Goal: Browse casually

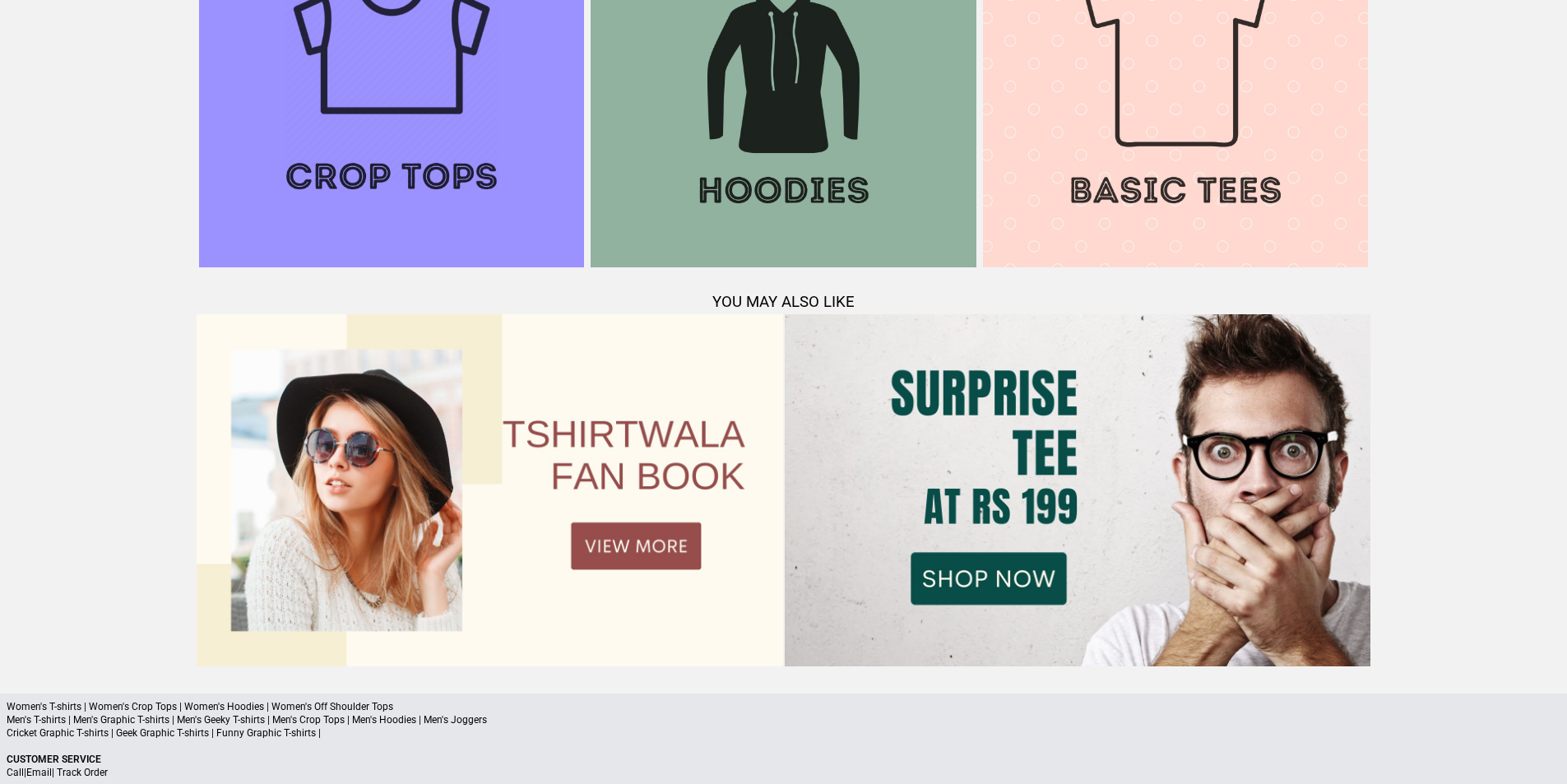
scroll to position [2235, 0]
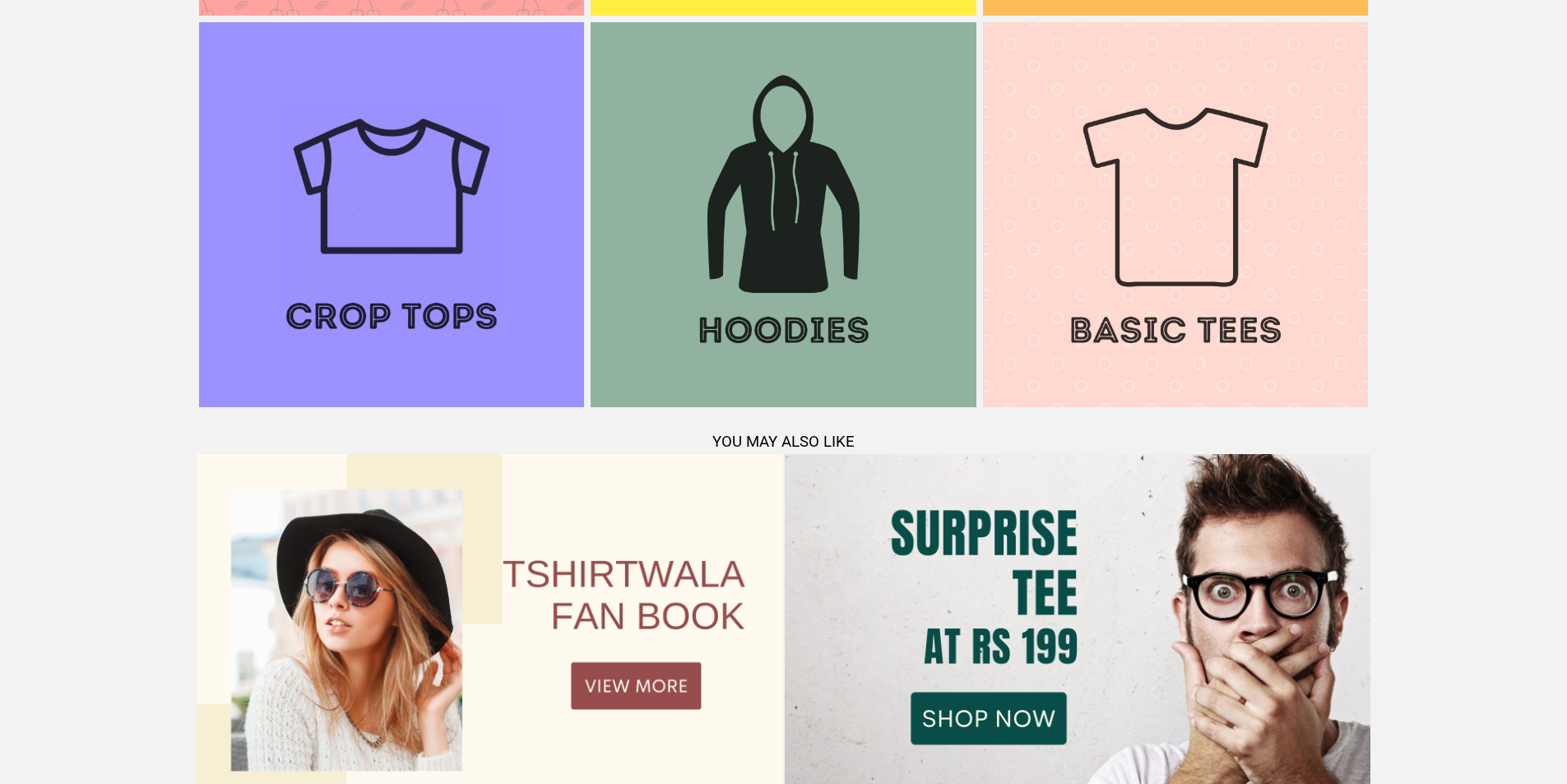
click at [767, 227] on img at bounding box center [783, 214] width 385 height 385
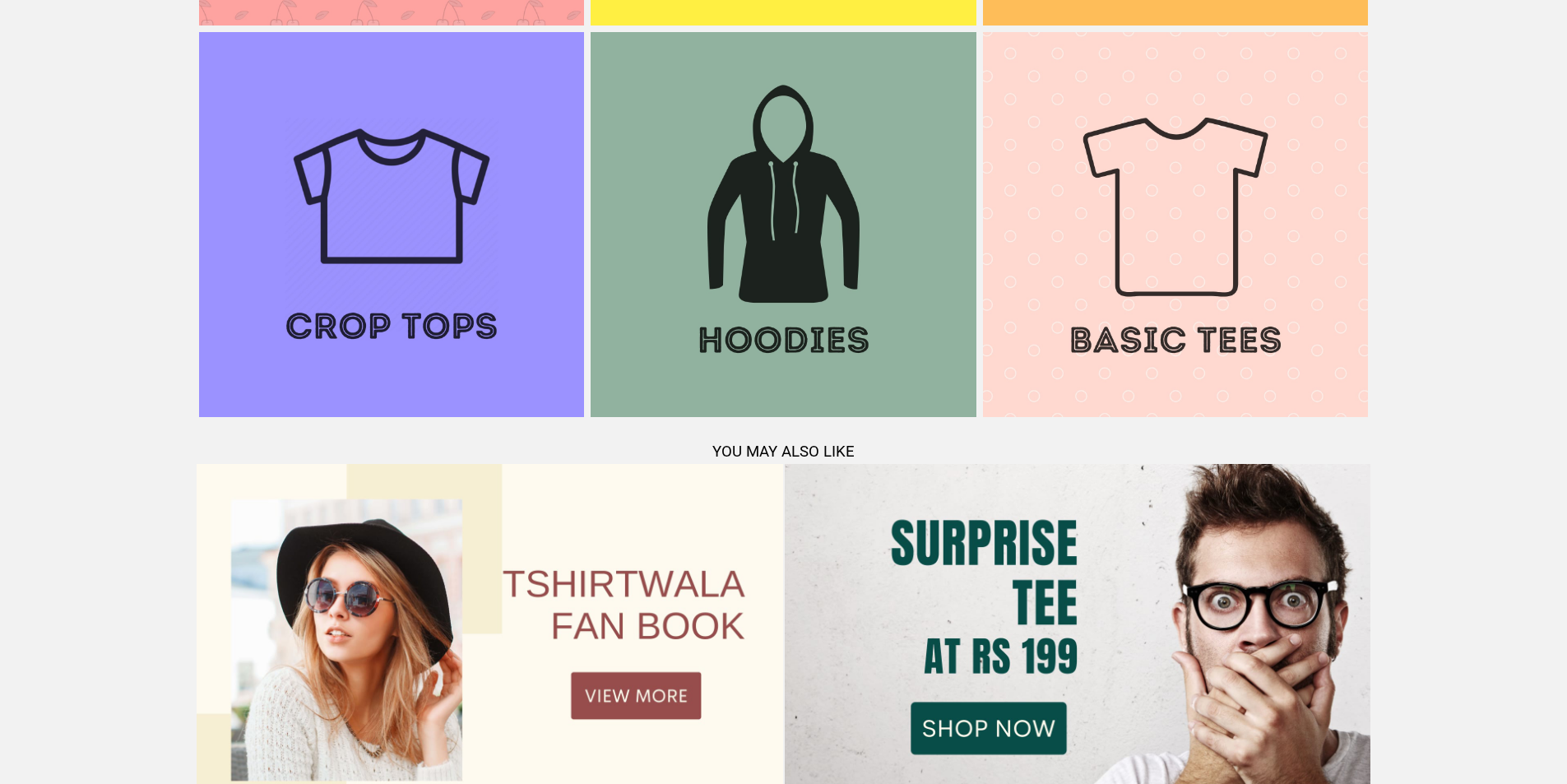
click at [434, 255] on img at bounding box center [391, 224] width 385 height 385
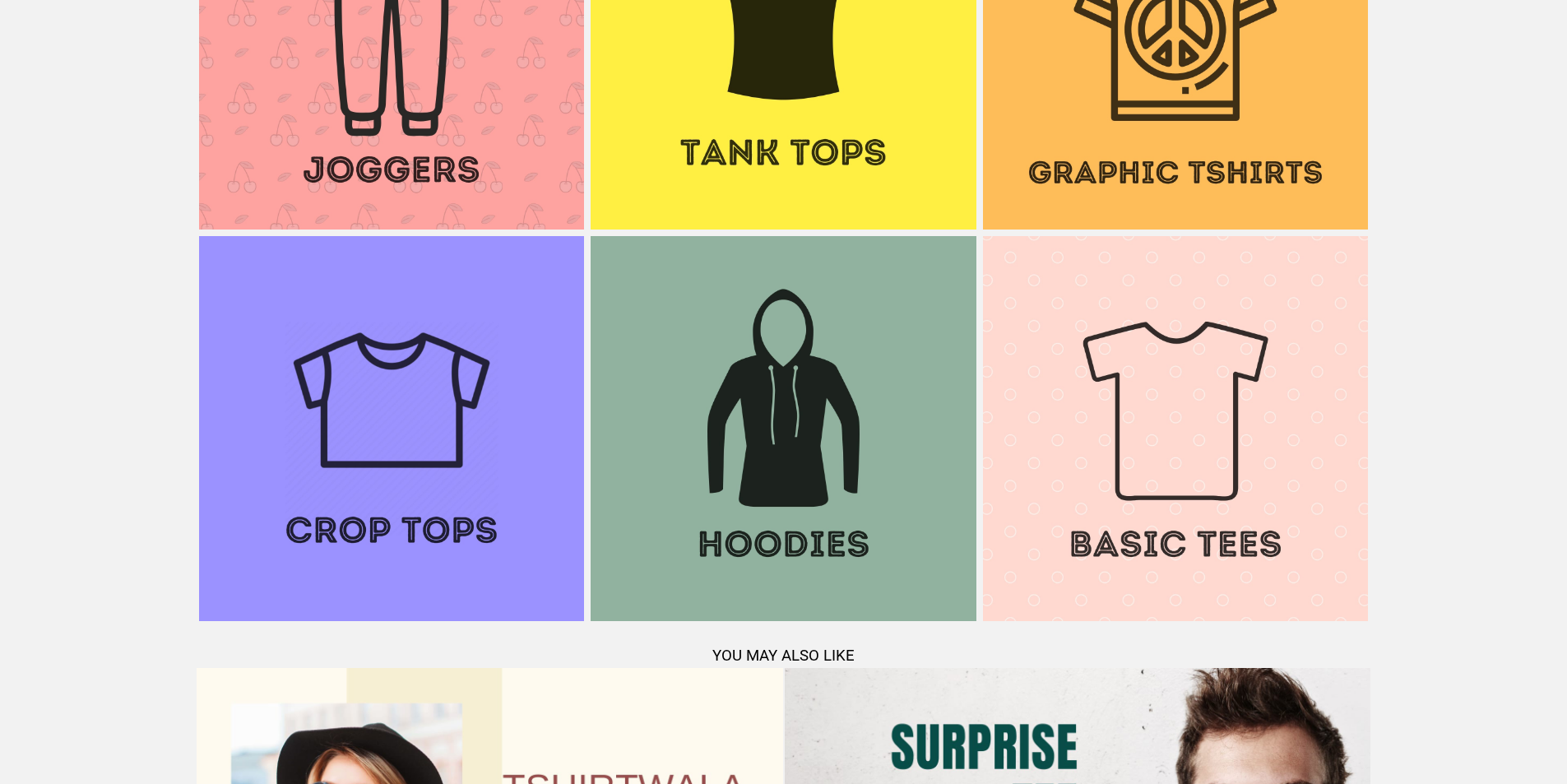
scroll to position [1968, 0]
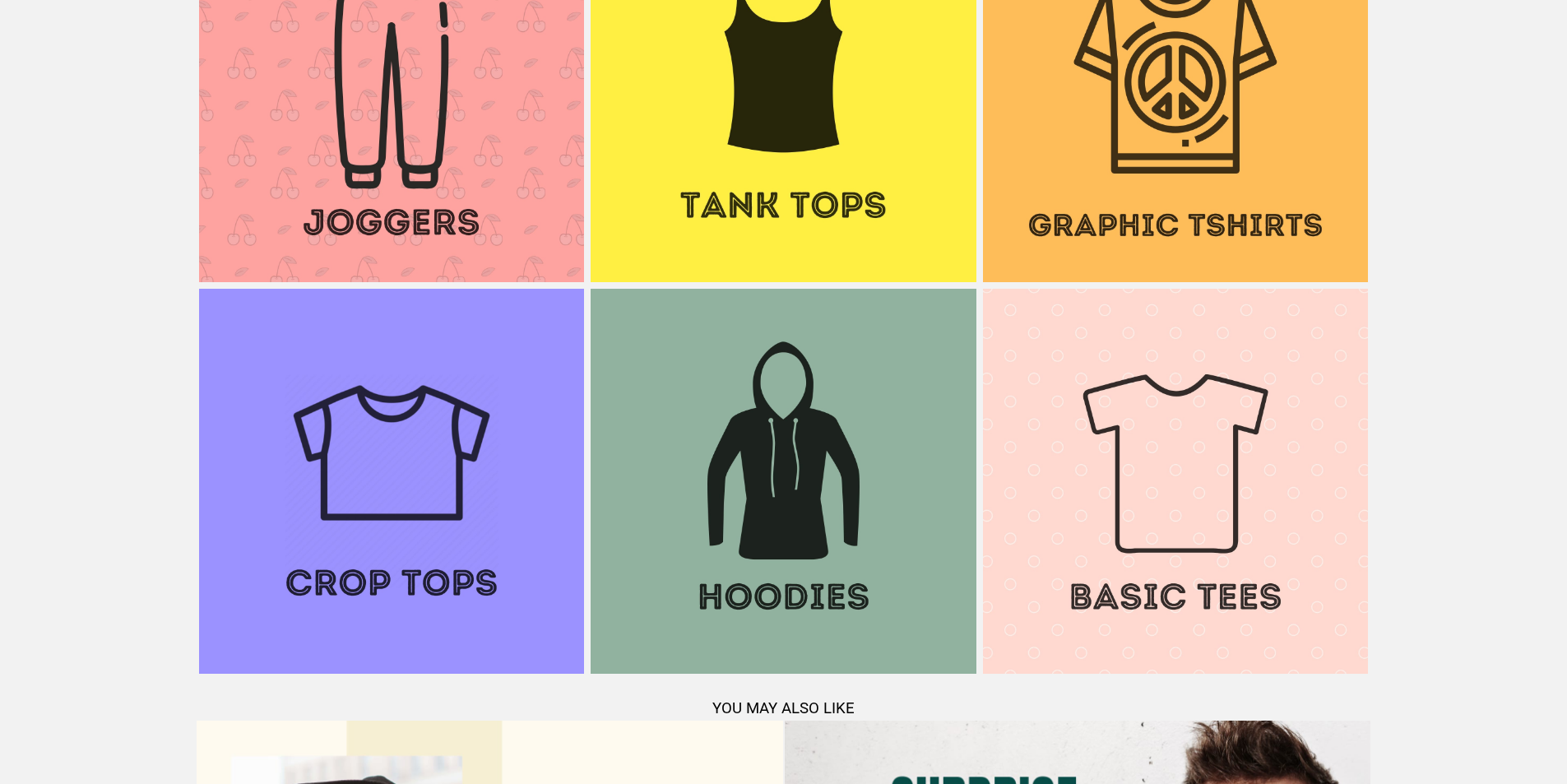
click at [407, 104] on img at bounding box center [391, 89] width 385 height 385
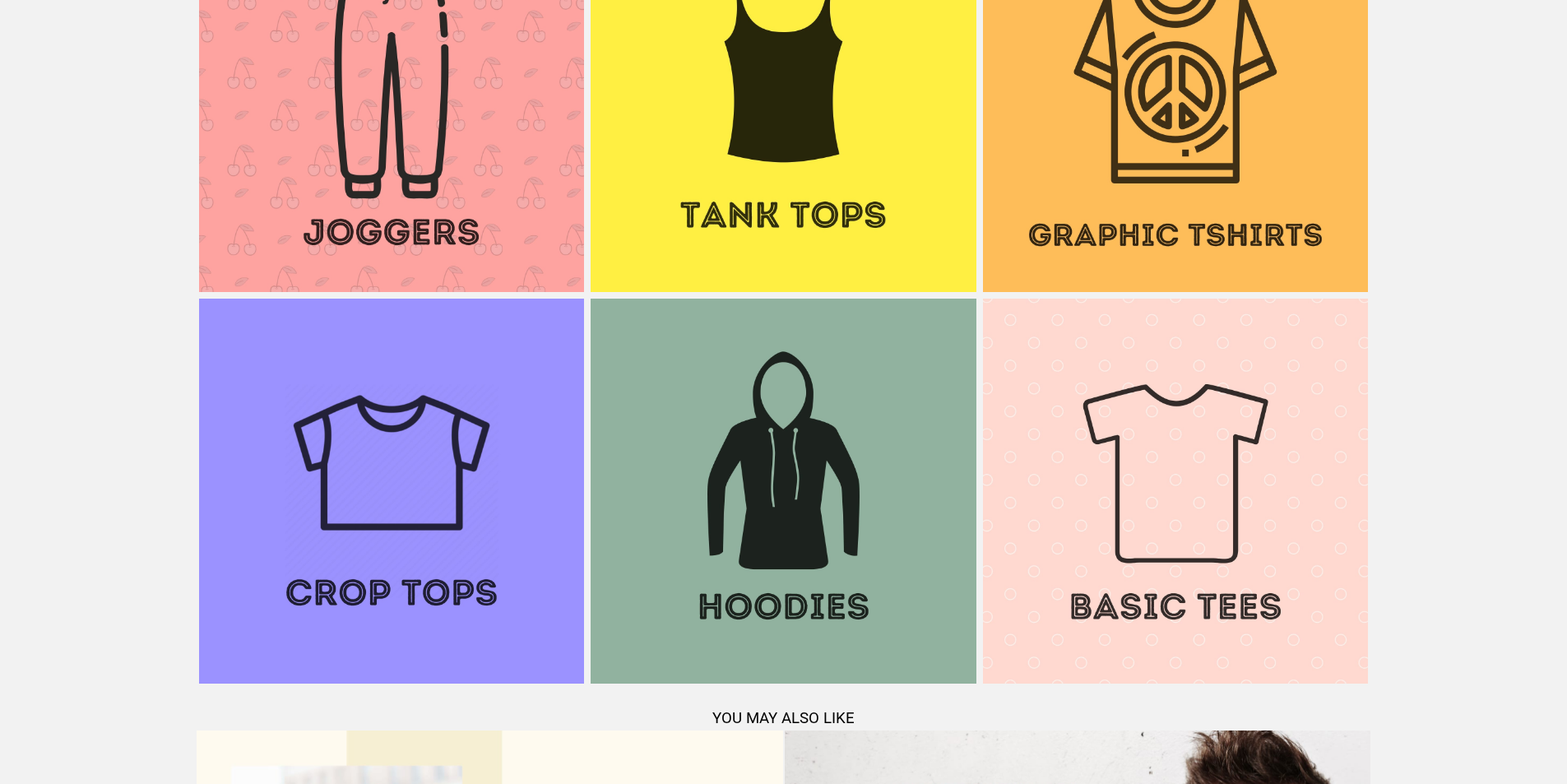
click at [796, 161] on img at bounding box center [783, 99] width 385 height 385
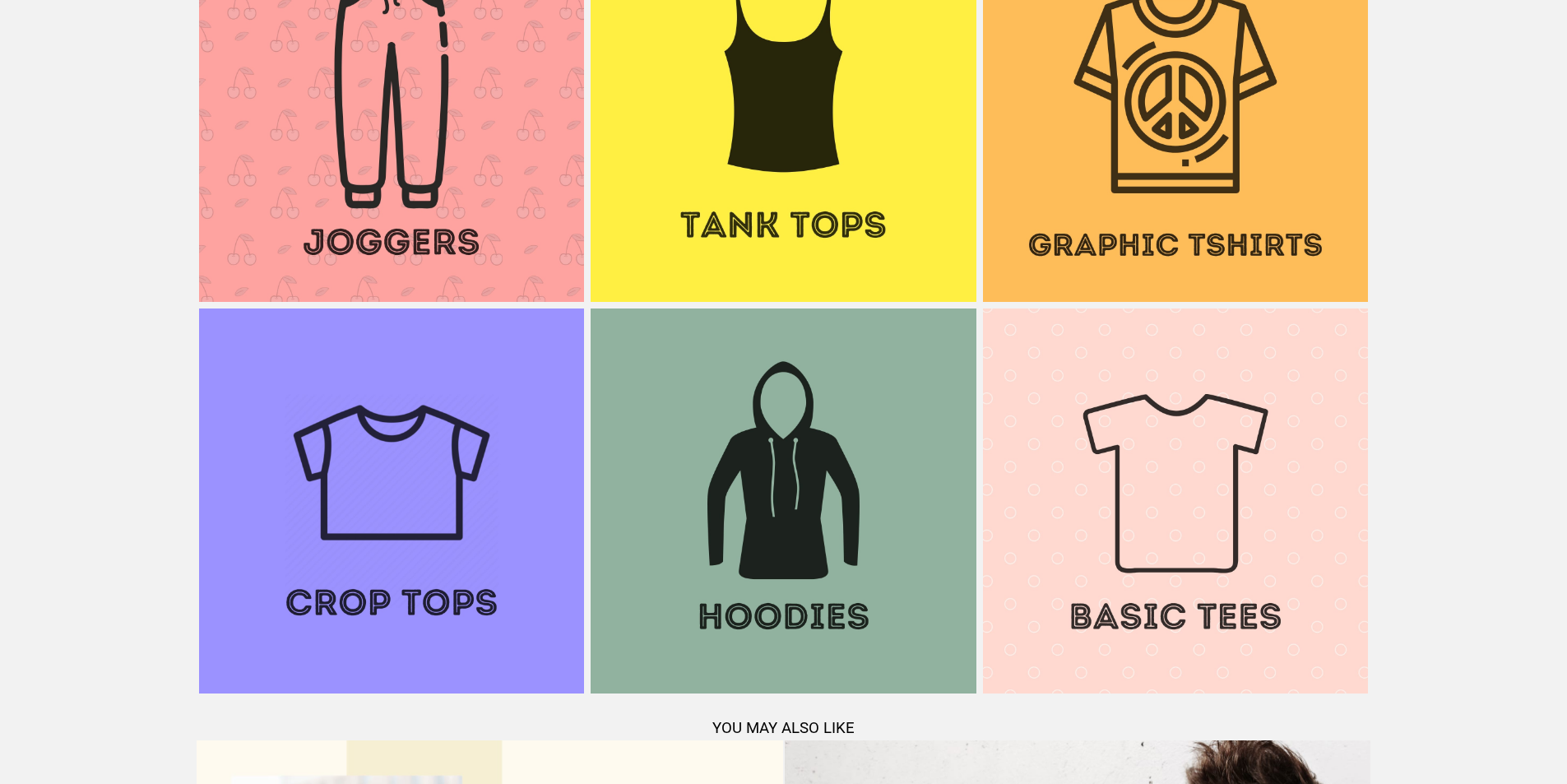
click at [1147, 161] on img at bounding box center [1175, 109] width 385 height 385
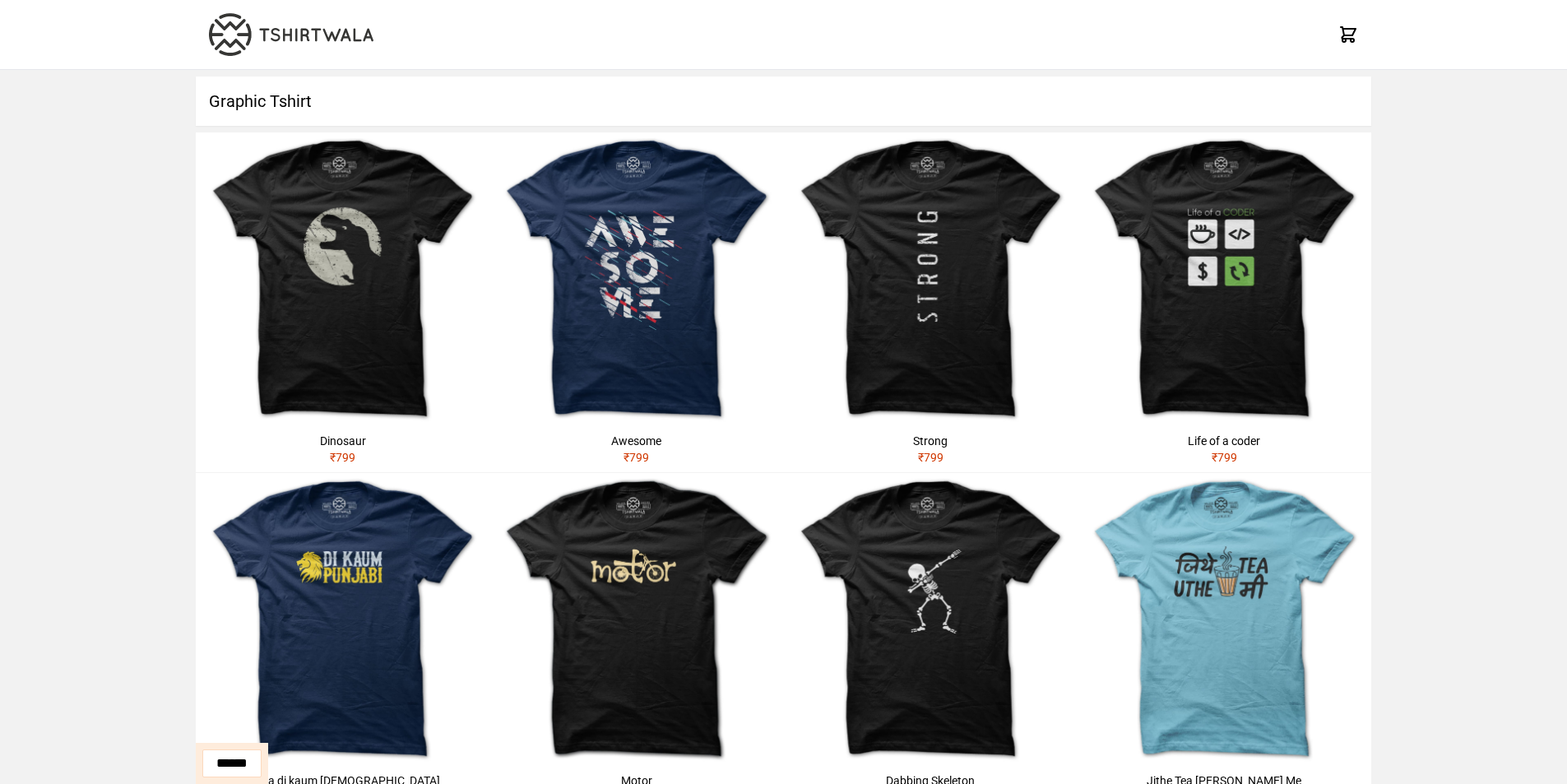
click at [279, 34] on img at bounding box center [291, 34] width 165 height 43
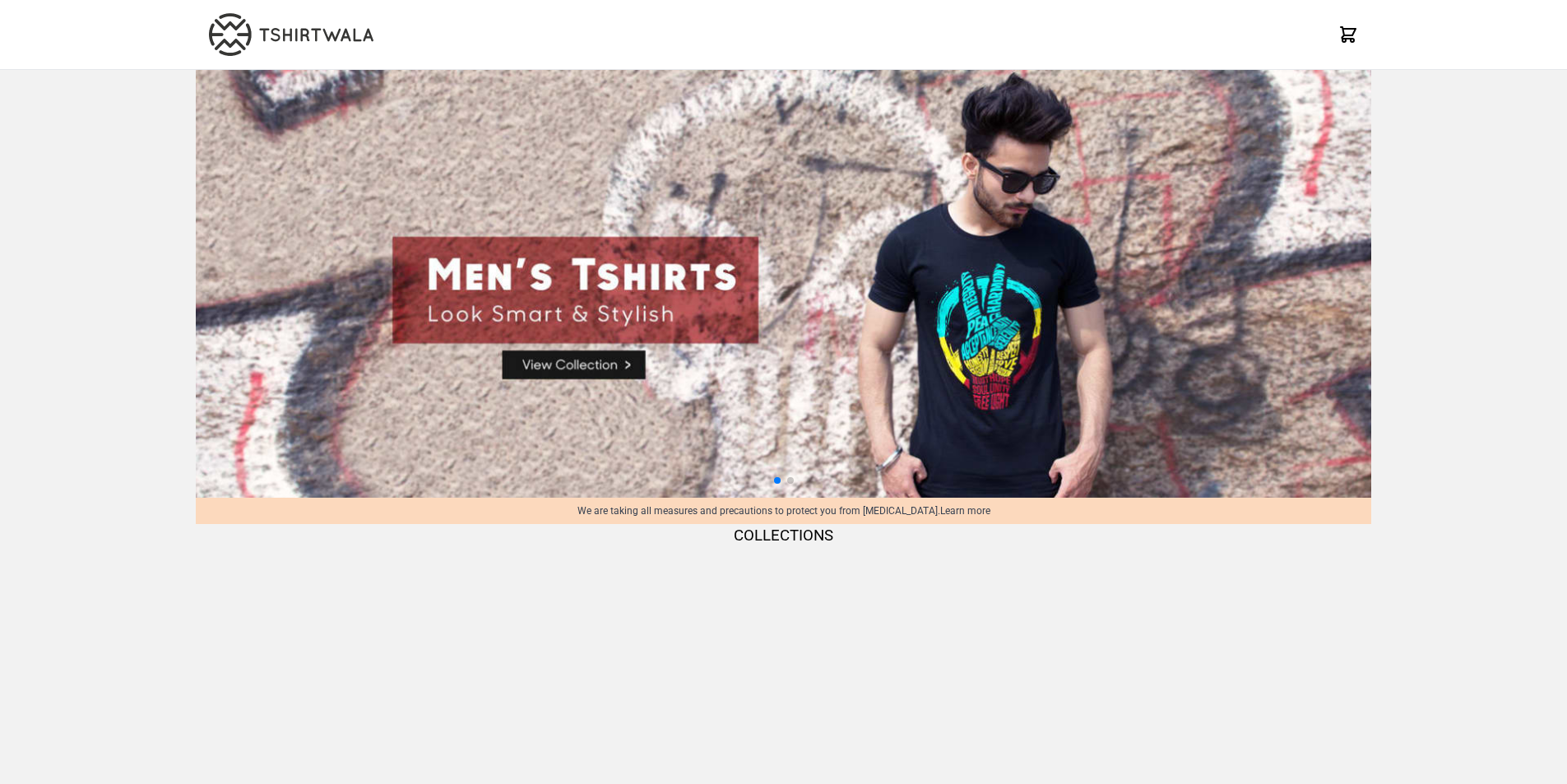
click at [591, 375] on img at bounding box center [784, 284] width 1175 height 427
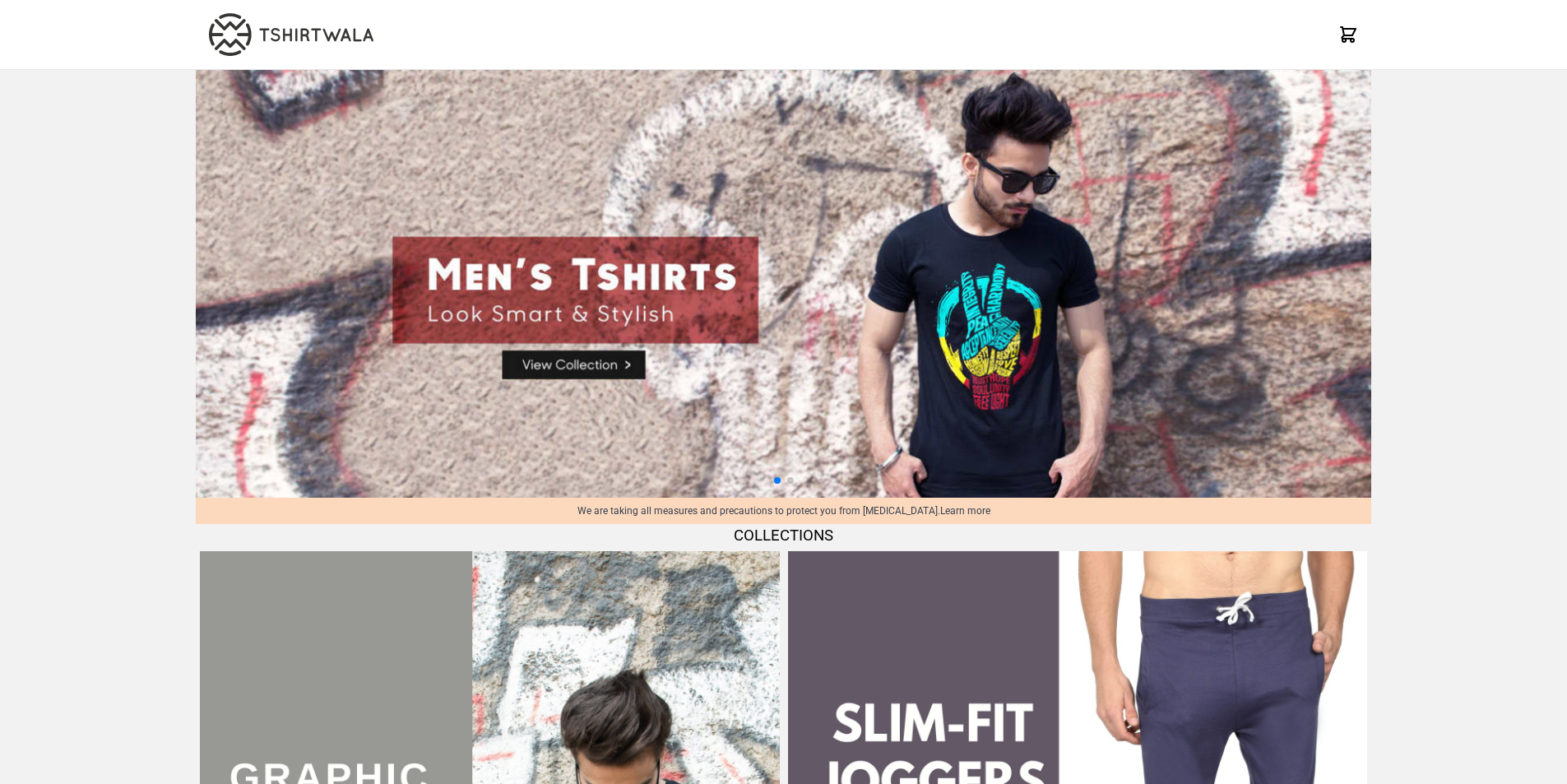
select select "*********"
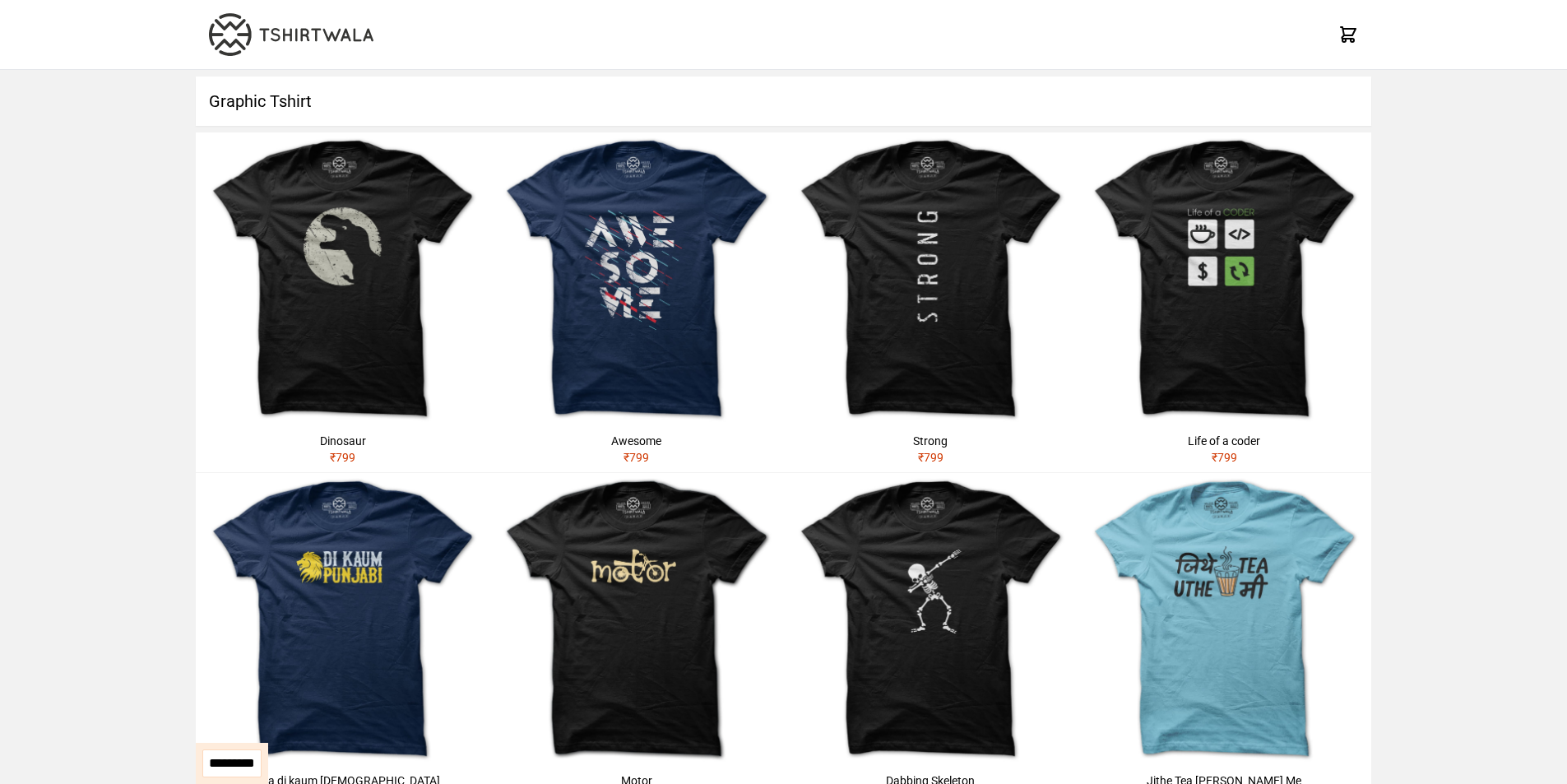
click at [276, 34] on img at bounding box center [291, 34] width 165 height 43
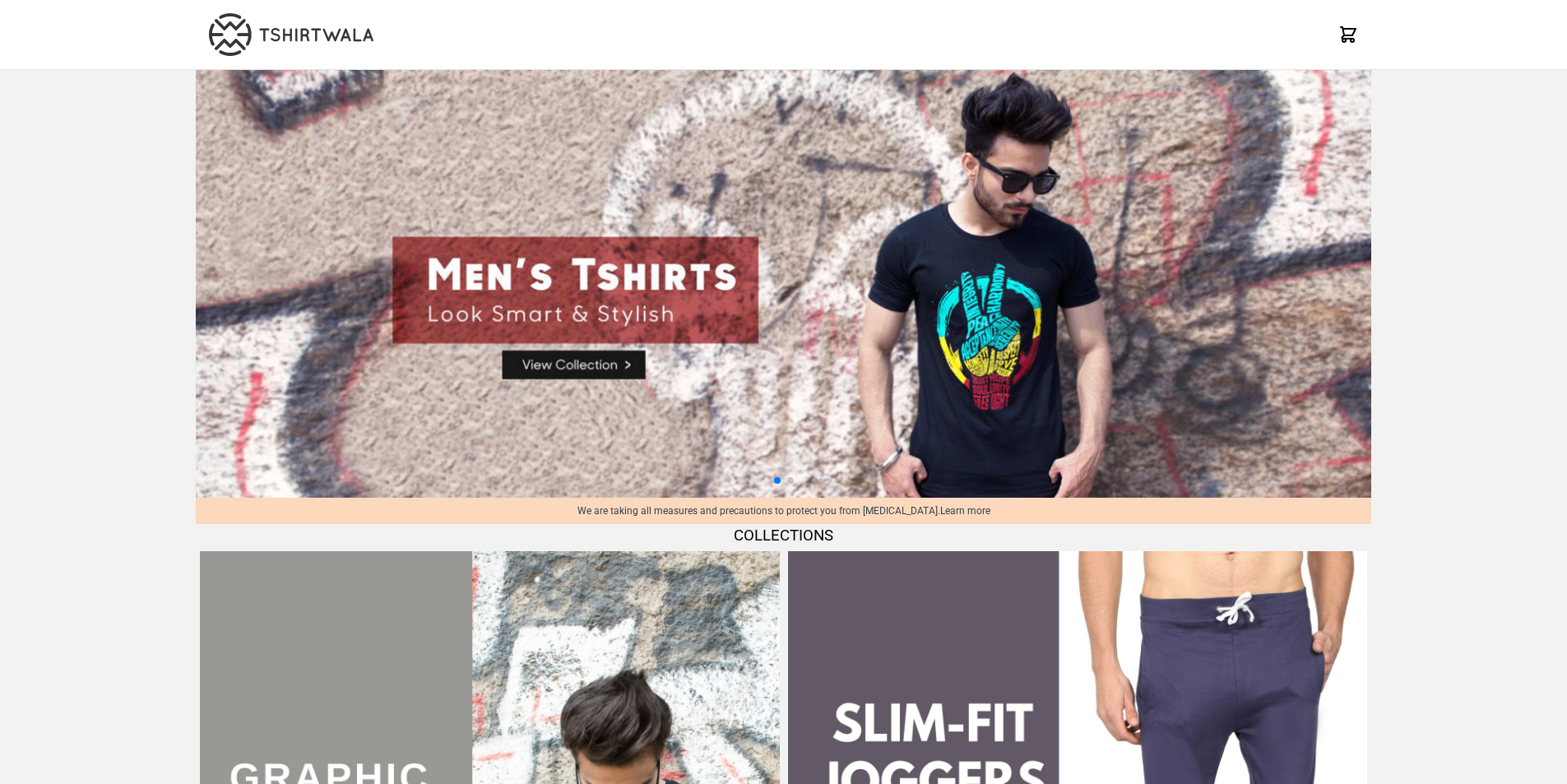
scroll to position [576, 0]
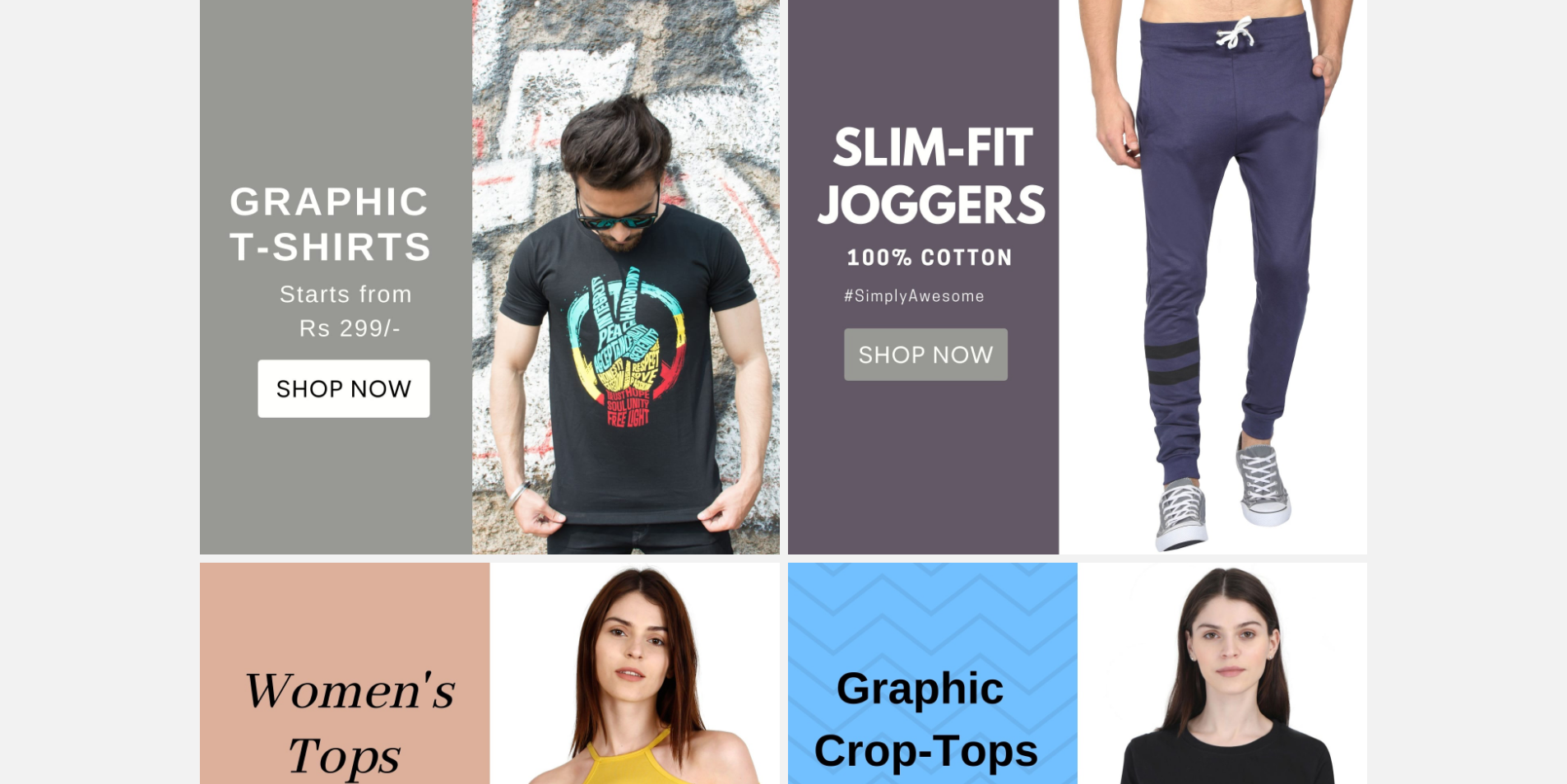
click at [906, 349] on img at bounding box center [1078, 265] width 579 height 579
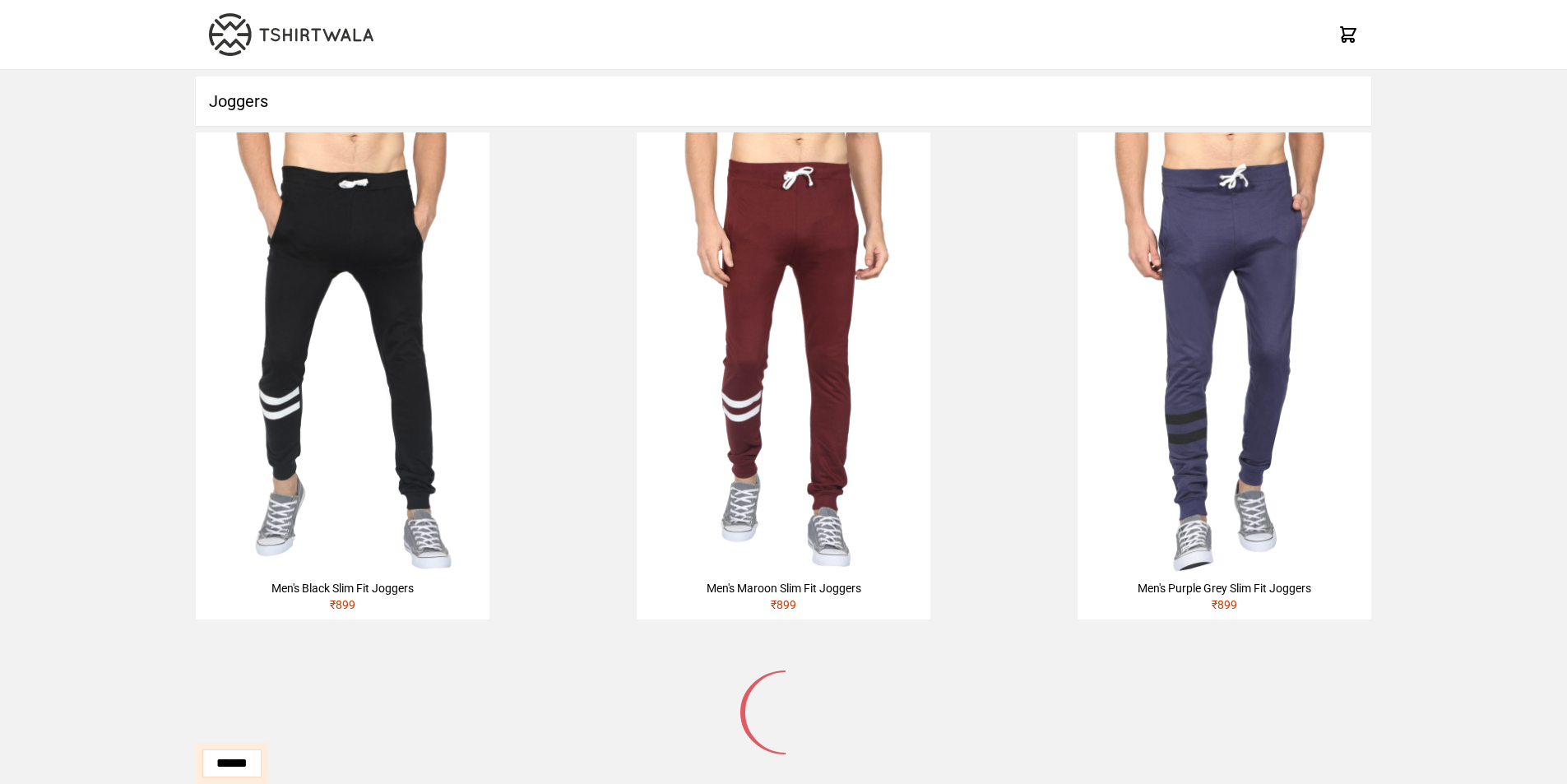
click at [312, 34] on img at bounding box center [291, 34] width 165 height 43
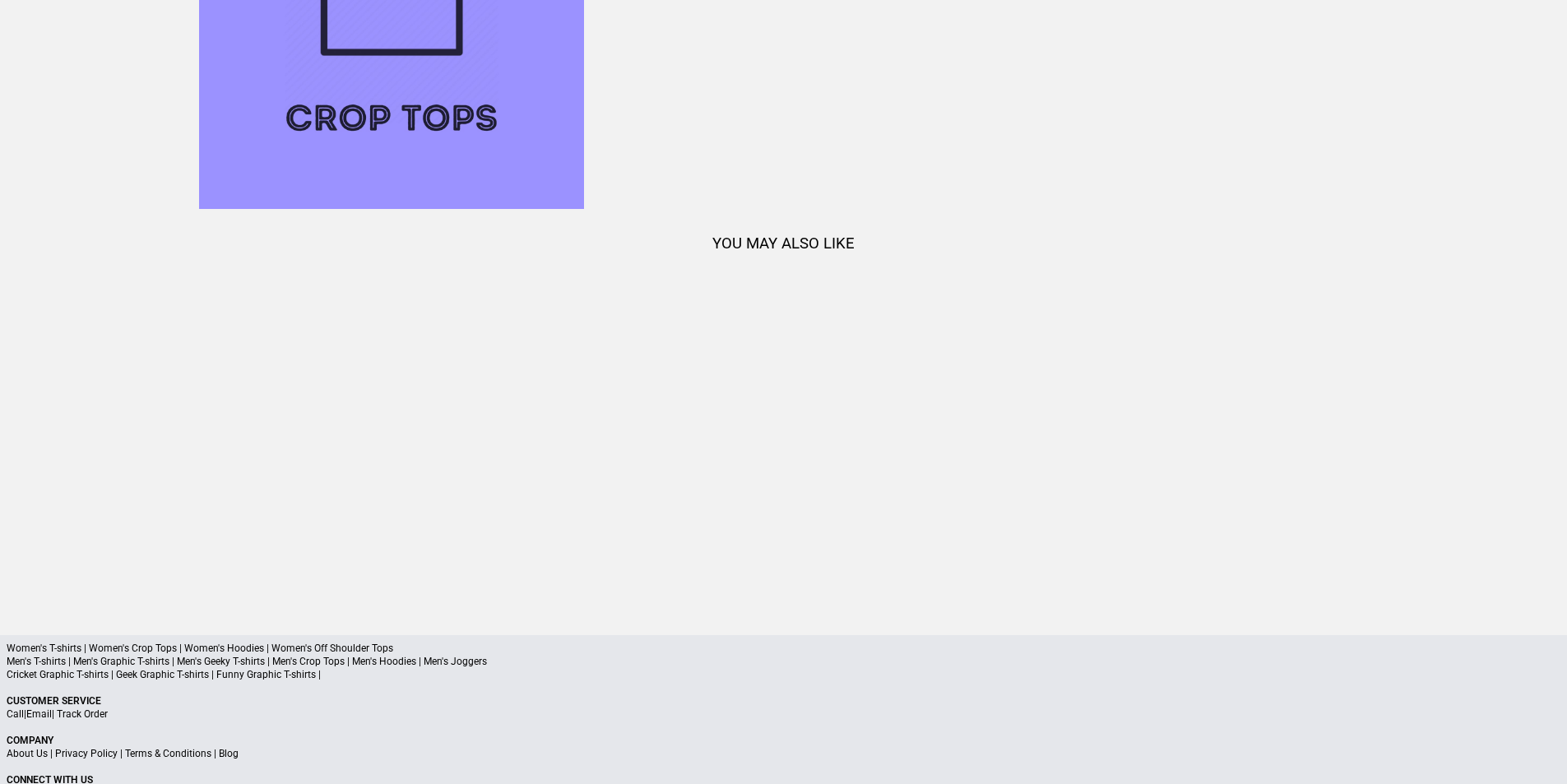
scroll to position [2482, 0]
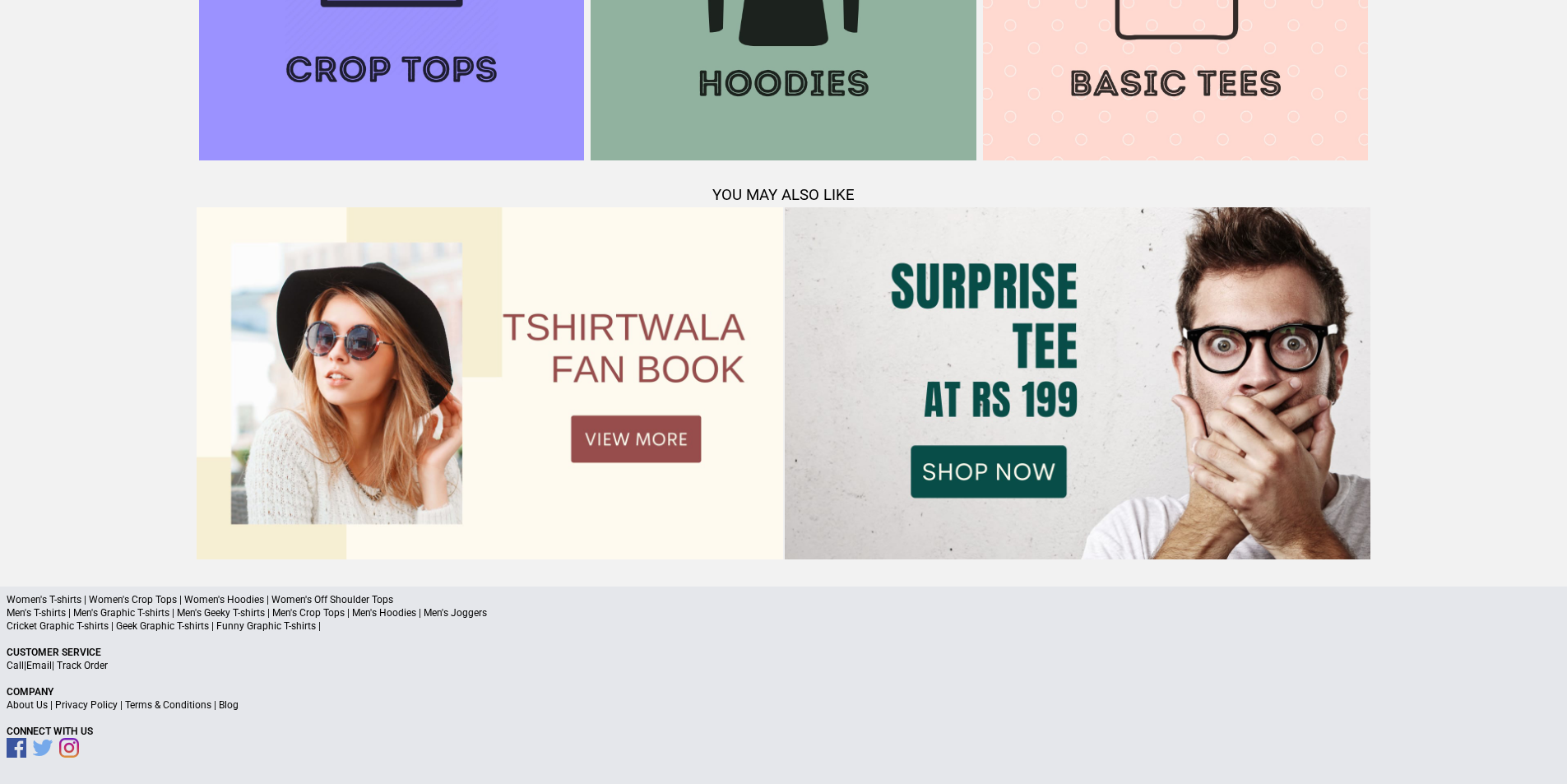
click at [614, 444] on img at bounding box center [489, 382] width 586 height 351
click at [621, 446] on img at bounding box center [489, 382] width 586 height 351
click at [975, 465] on img at bounding box center [1077, 382] width 586 height 351
click at [167, 609] on p "Men's T-shirts | Men's Graphic T-shirts | Men's Geeky T-shirts | Men's Crop Top…" at bounding box center [784, 613] width 1554 height 13
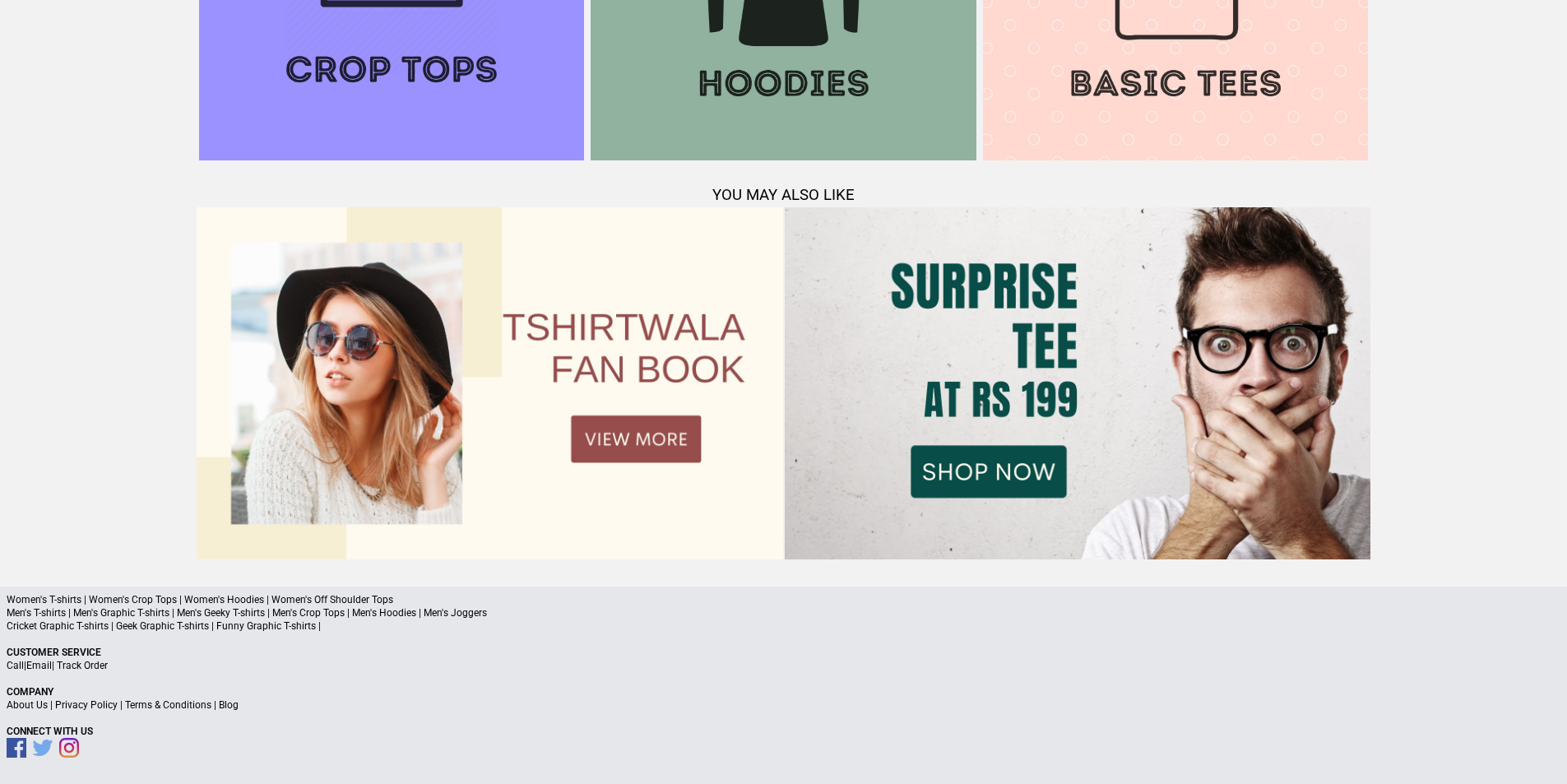
click at [134, 614] on p "Men's T-shirts | Men's Graphic T-shirts | Men's Geeky T-shirts | Men's Crop Top…" at bounding box center [784, 613] width 1554 height 13
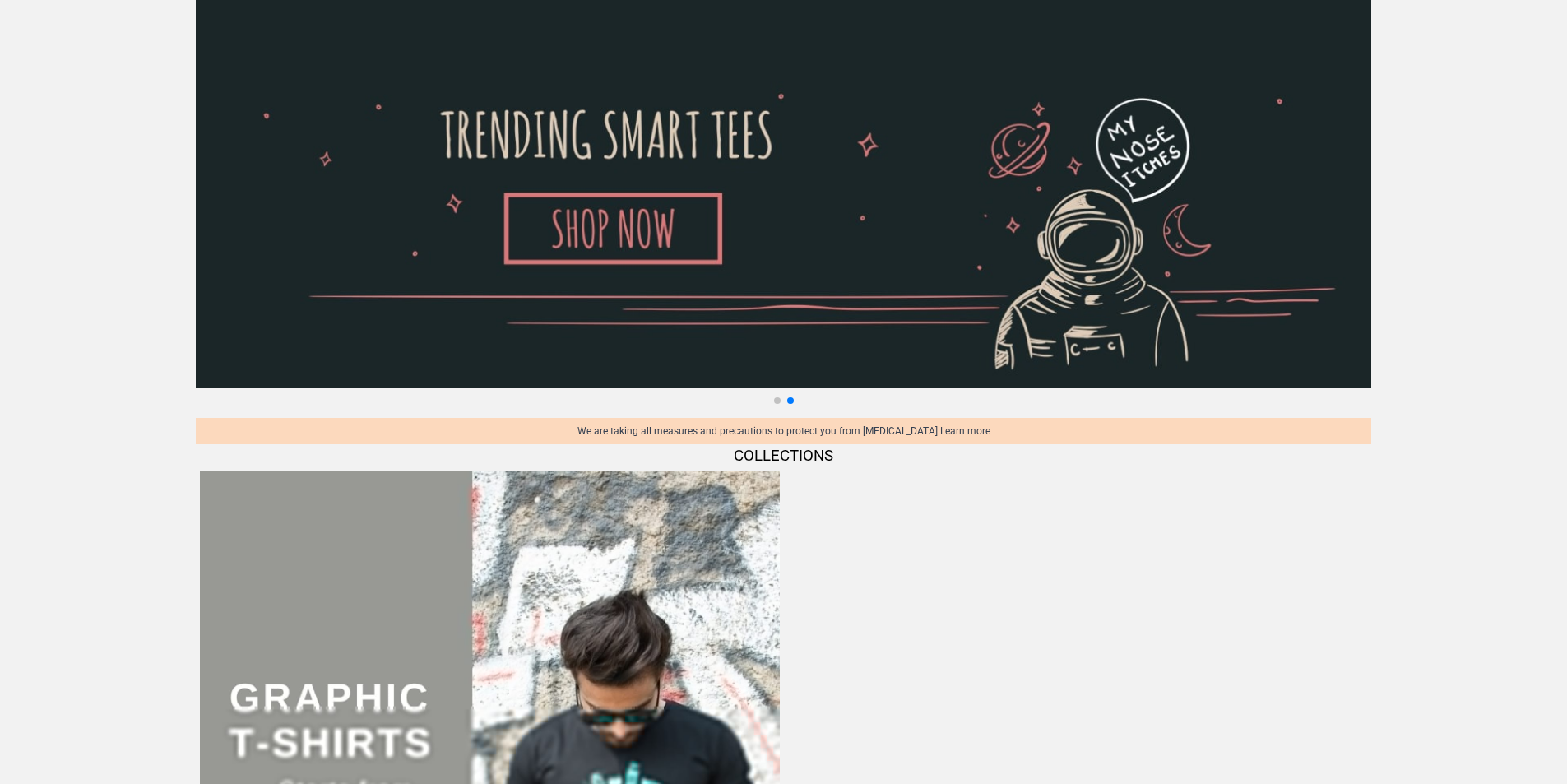
scroll to position [0, 0]
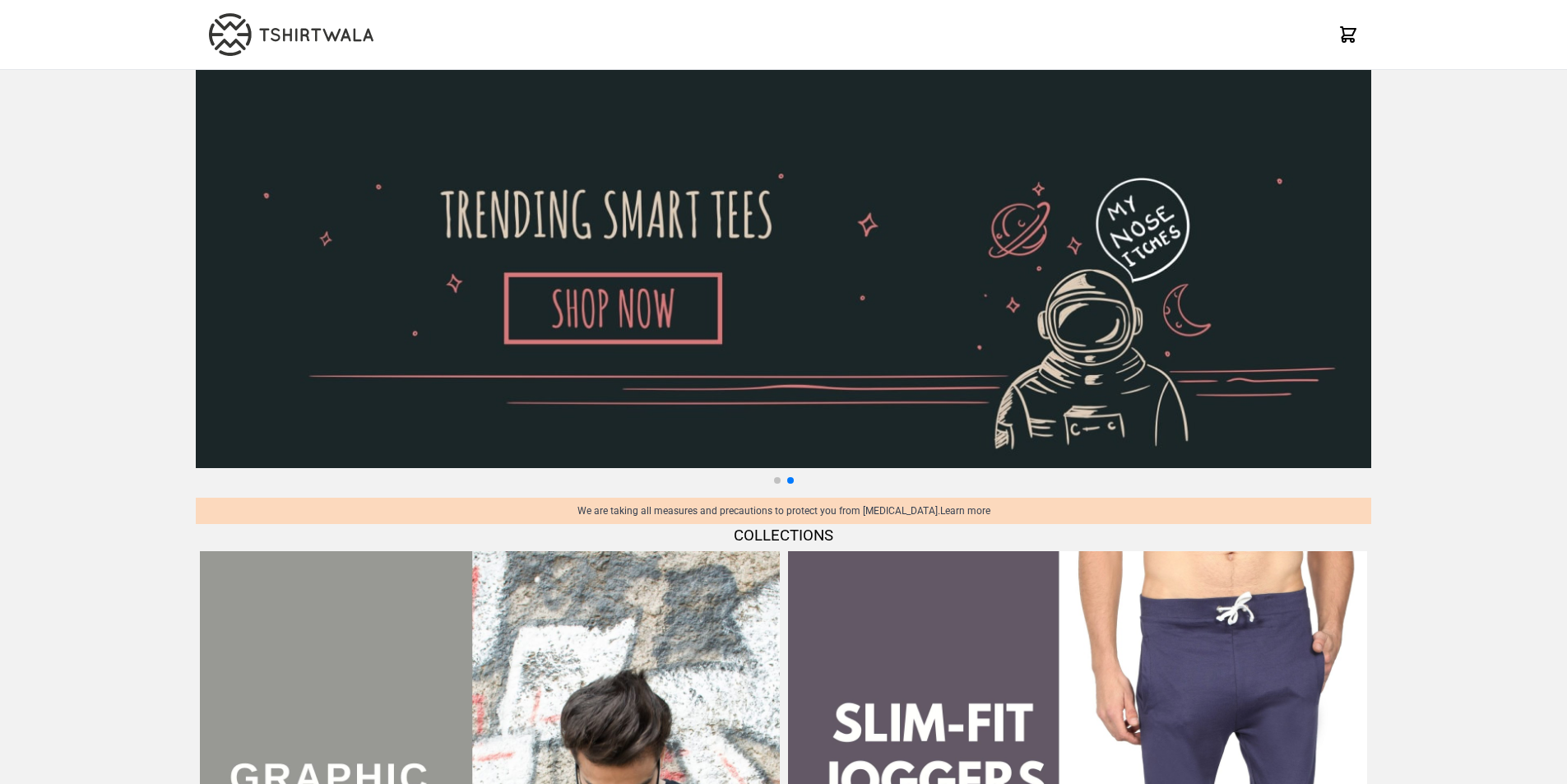
click at [619, 323] on img at bounding box center [784, 269] width 1175 height 398
select select "*********"
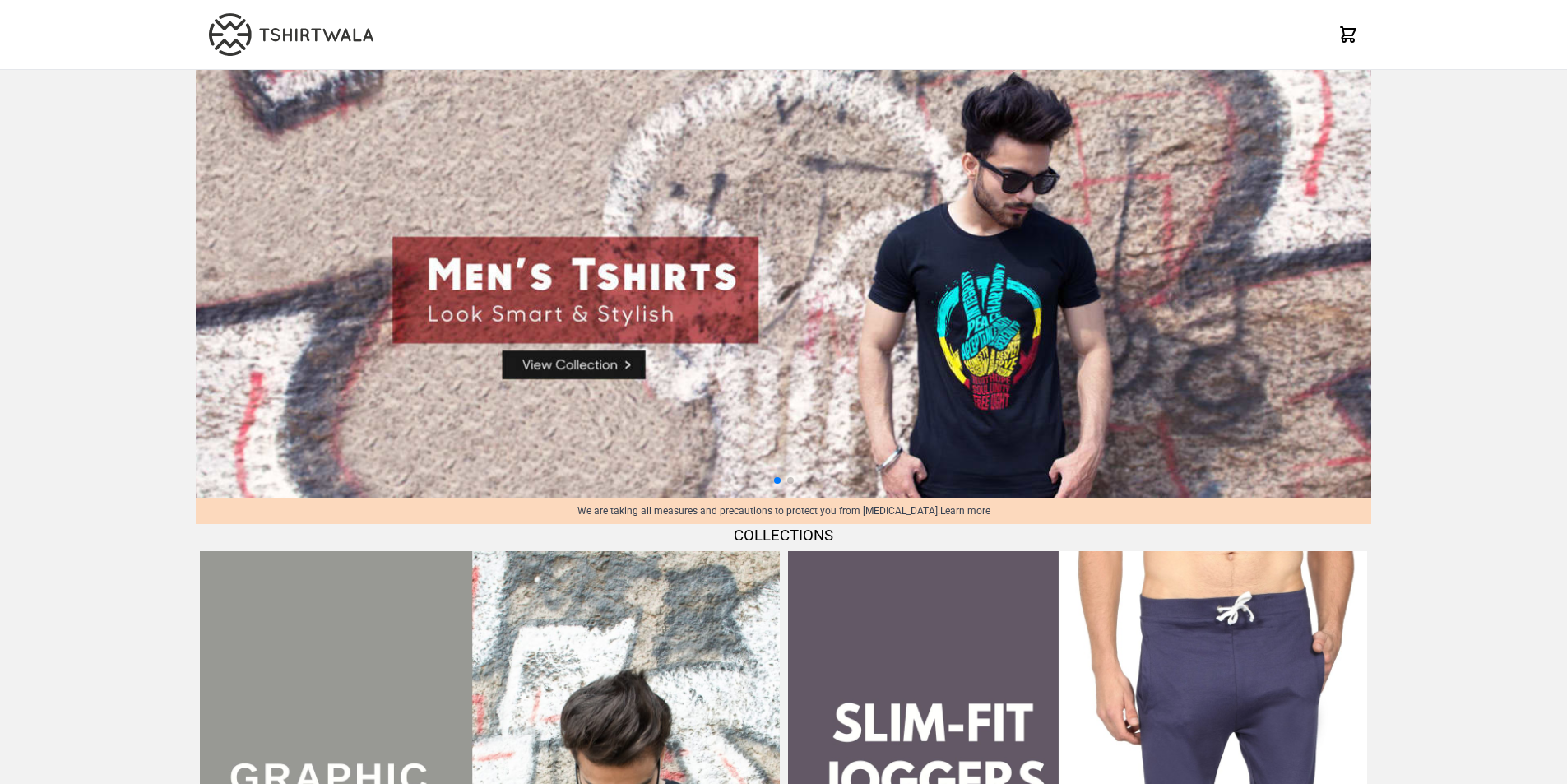
click at [570, 368] on img at bounding box center [784, 284] width 1175 height 427
select select "*********"
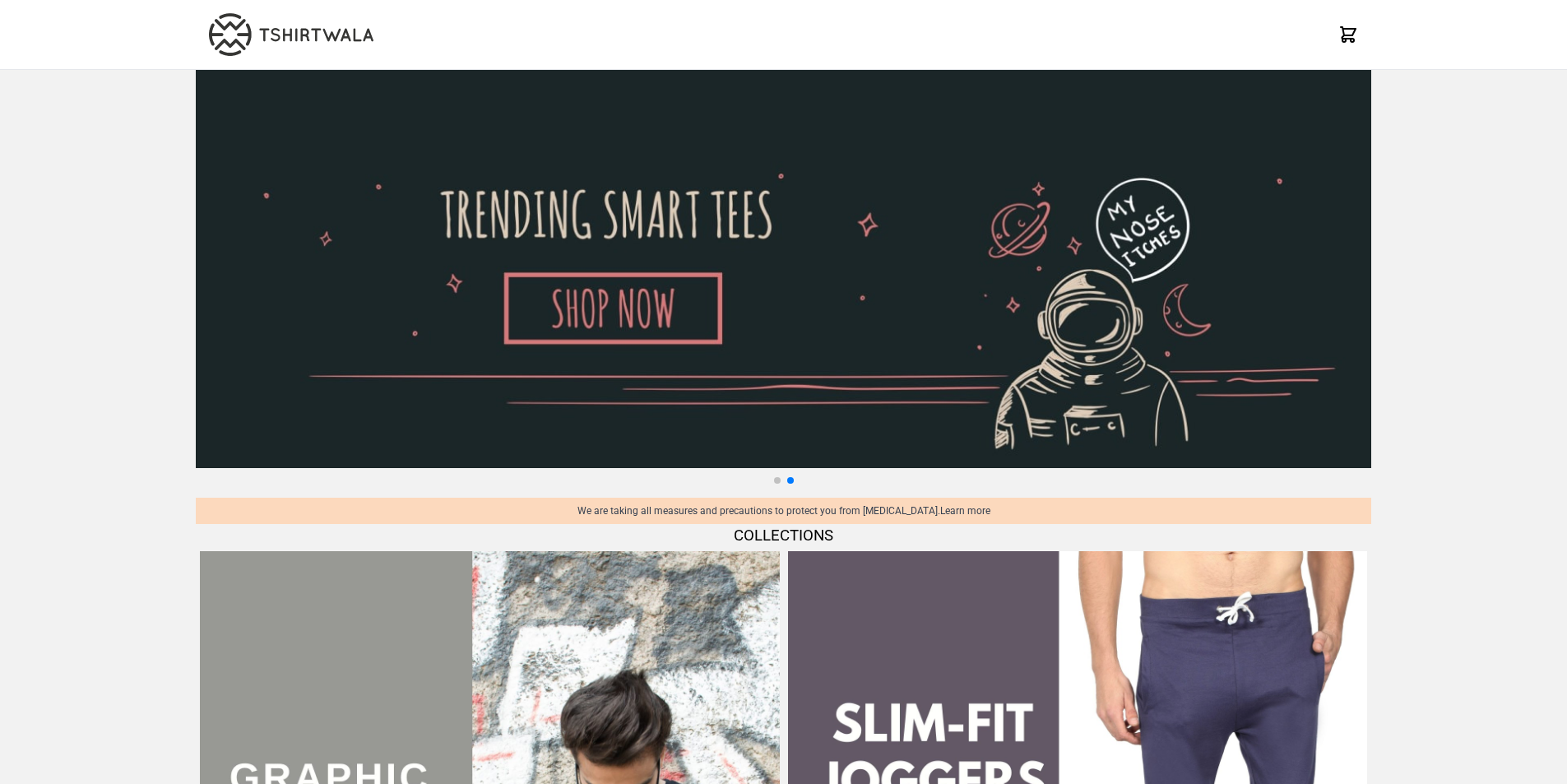
click at [621, 312] on img at bounding box center [784, 269] width 1175 height 398
select select "*********"
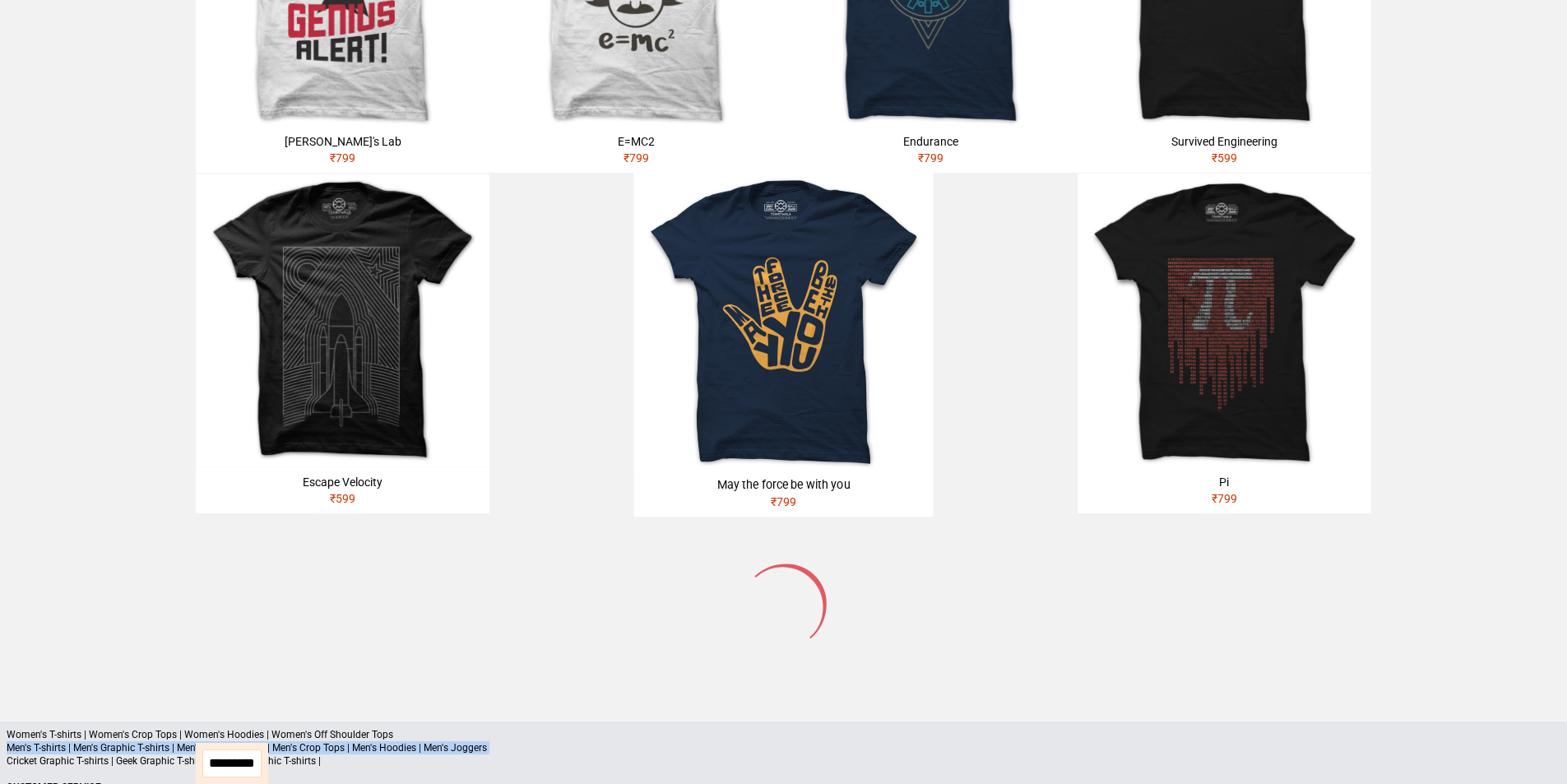
scroll to position [1730, 0]
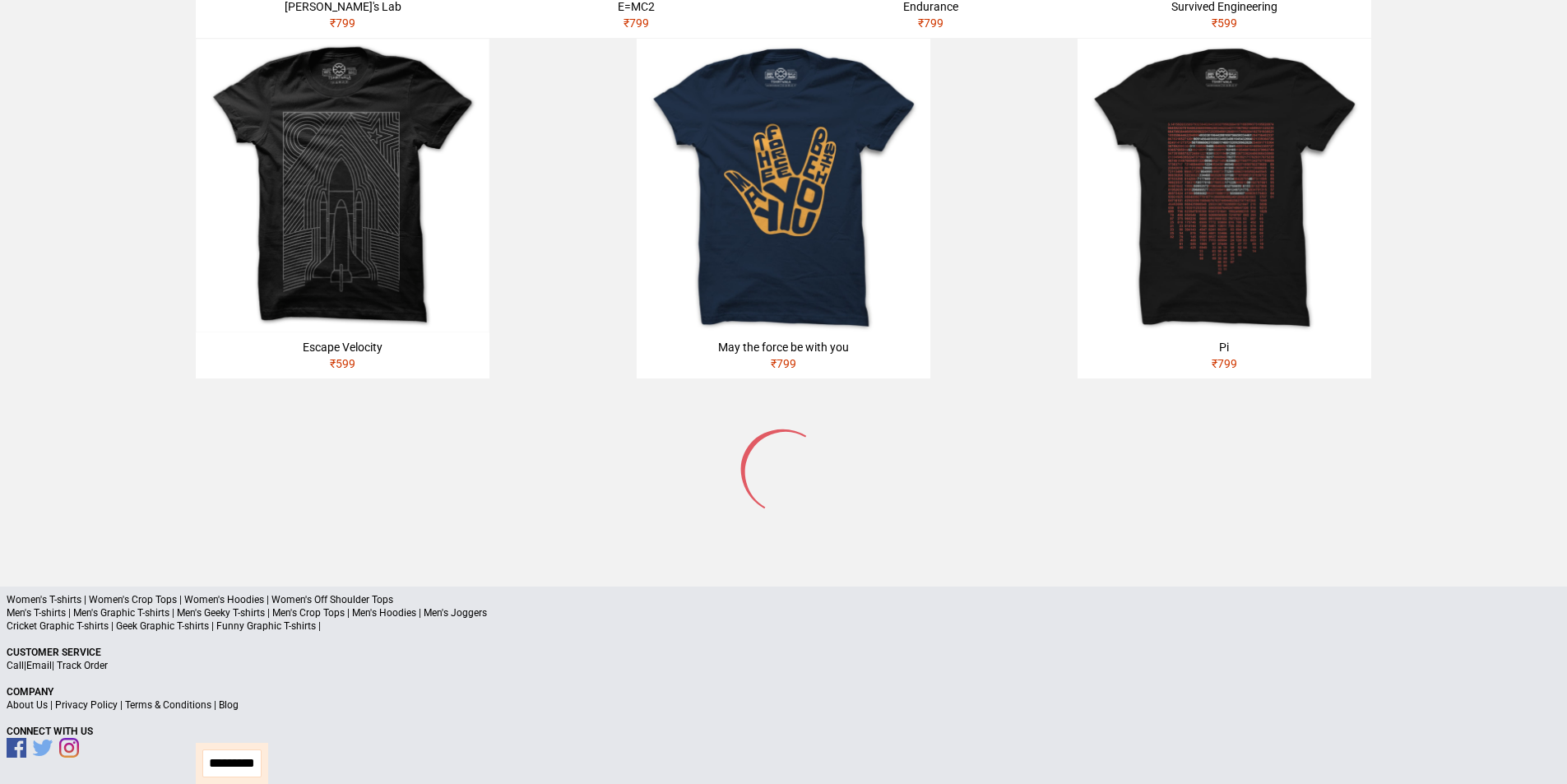
click at [636, 632] on p "Cricket Graphic T-shirts | Geek Graphic T-shirts | Funny Graphic T-shirts |" at bounding box center [784, 626] width 1554 height 13
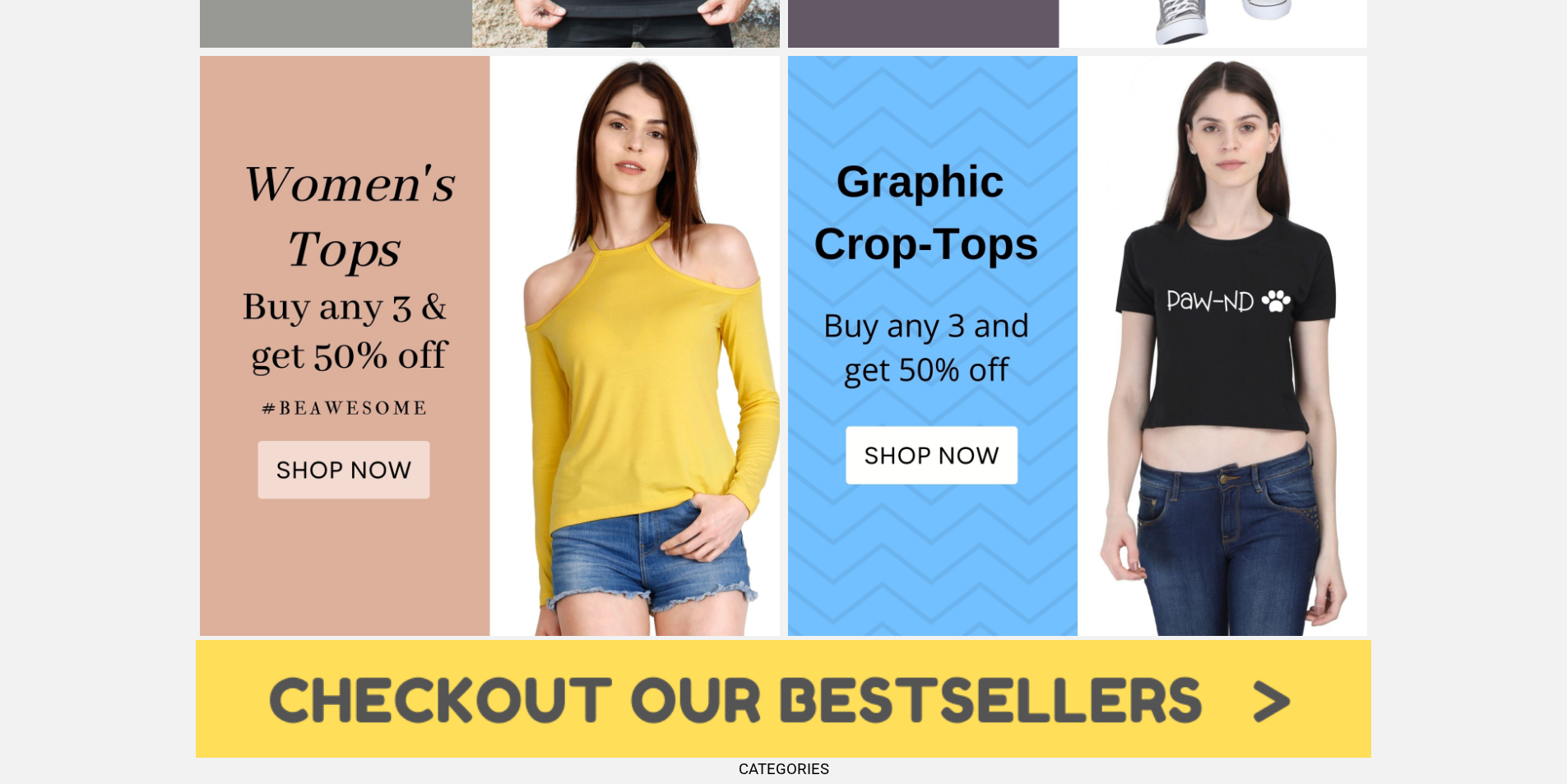
scroll to position [1069, 0]
